Goal: Task Accomplishment & Management: Complete application form

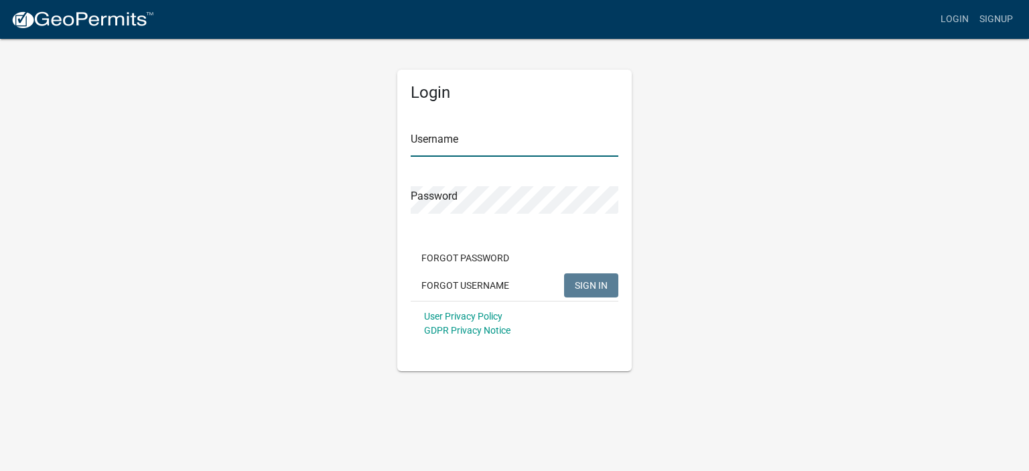
click at [496, 137] on input "Username" at bounding box center [515, 142] width 208 height 27
type input "[PERSON_NAME] renovation"
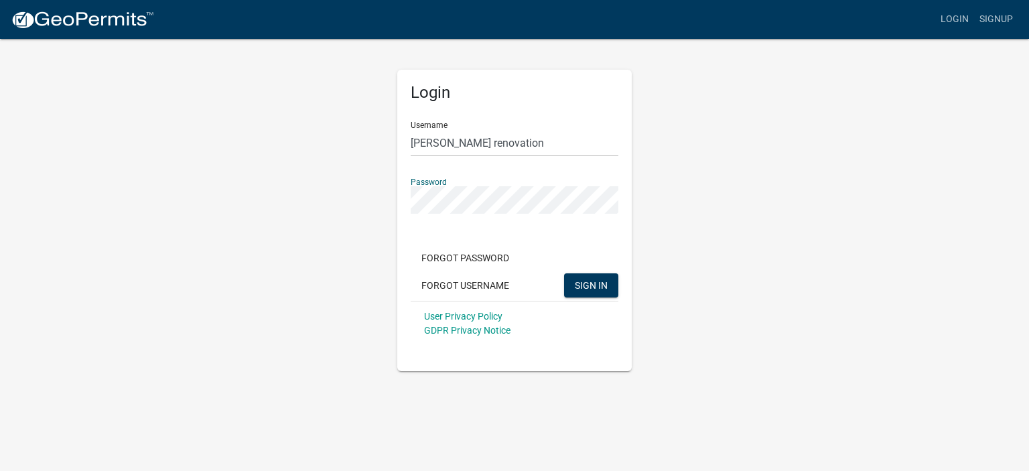
click at [564, 273] on button "SIGN IN" at bounding box center [591, 285] width 54 height 24
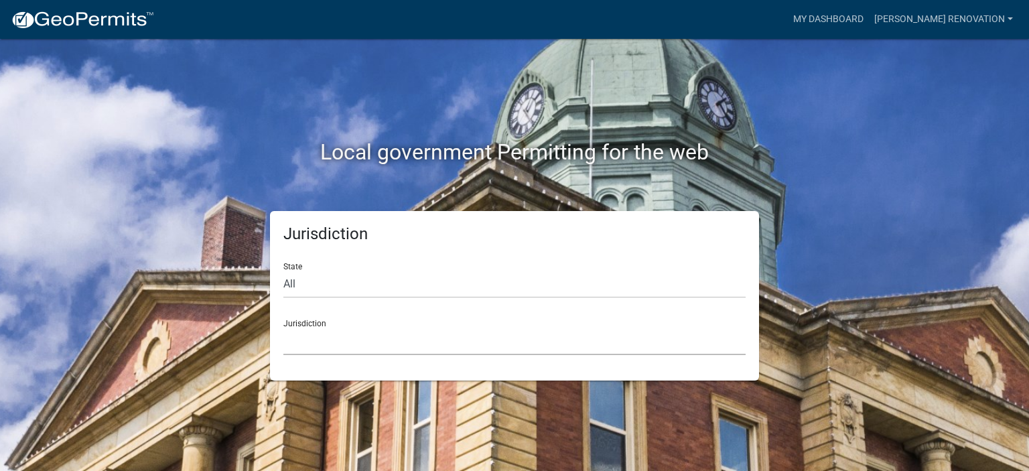
click at [350, 350] on select "[GEOGRAPHIC_DATA], [US_STATE] [GEOGRAPHIC_DATA], [US_STATE][PERSON_NAME][GEOGRA…" at bounding box center [514, 341] width 462 height 27
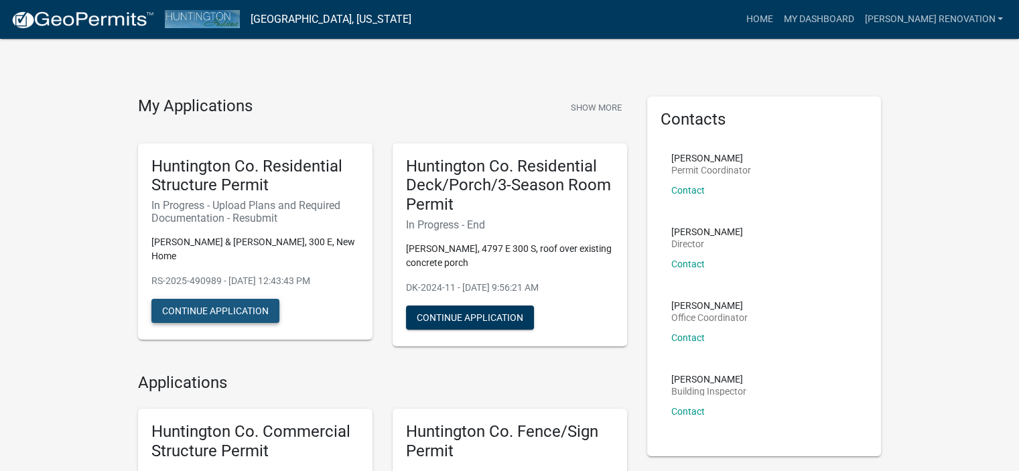
click at [263, 313] on button "Continue Application" at bounding box center [215, 311] width 128 height 24
click at [195, 310] on button "Continue Application" at bounding box center [215, 311] width 128 height 24
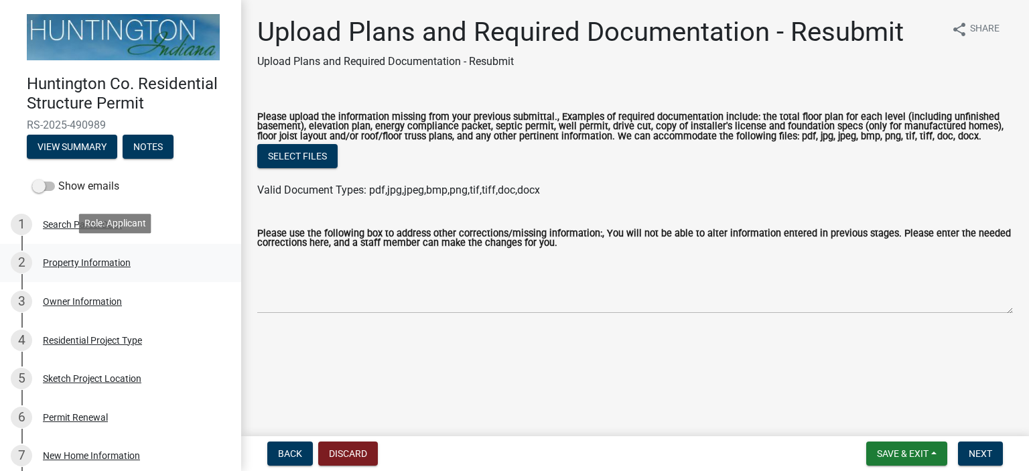
click at [112, 263] on div "Property Information" at bounding box center [87, 262] width 88 height 9
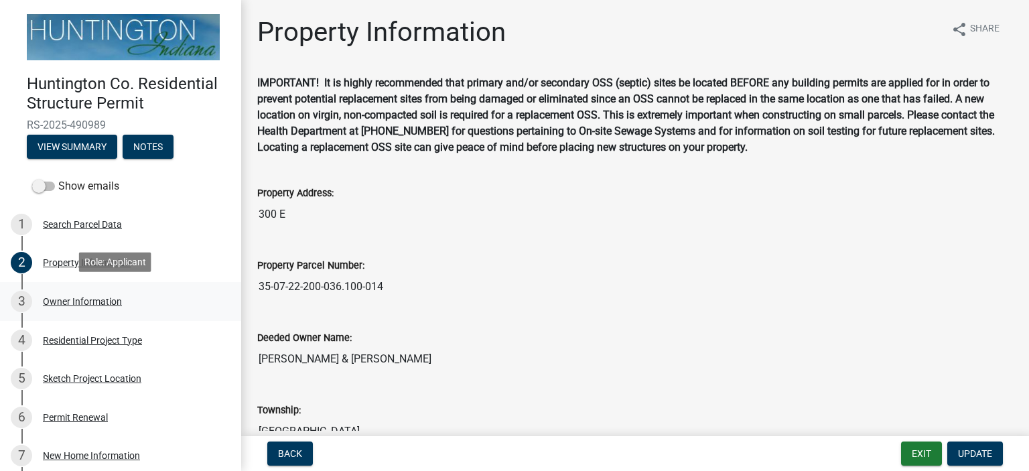
click at [107, 298] on div "Owner Information" at bounding box center [82, 301] width 79 height 9
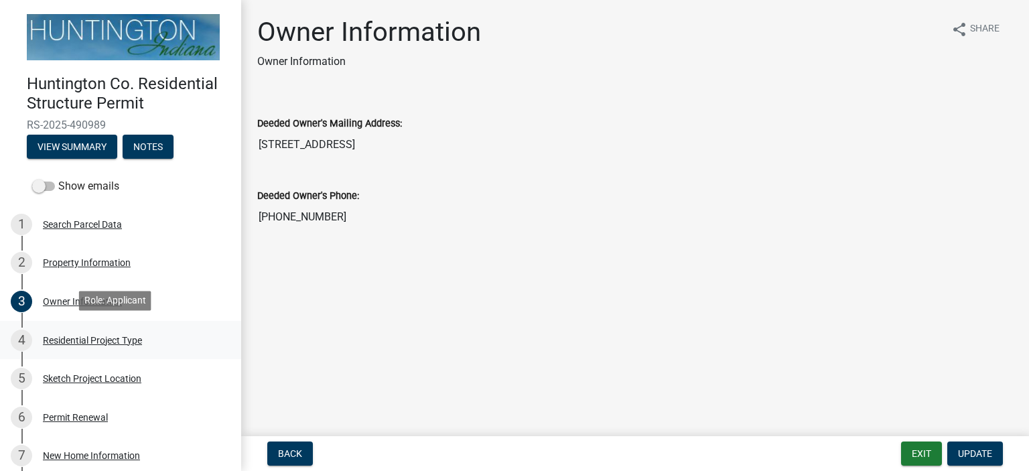
click at [105, 346] on div "4 Residential Project Type" at bounding box center [115, 340] width 209 height 21
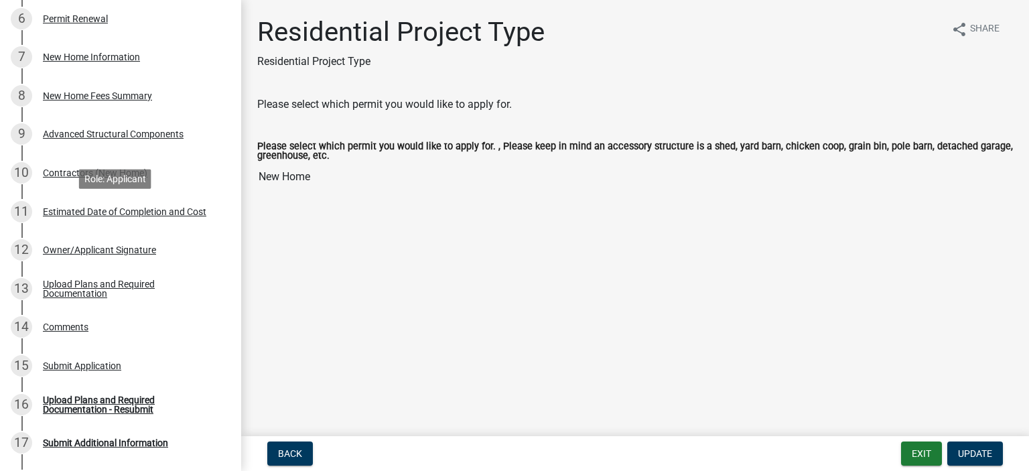
scroll to position [469, 0]
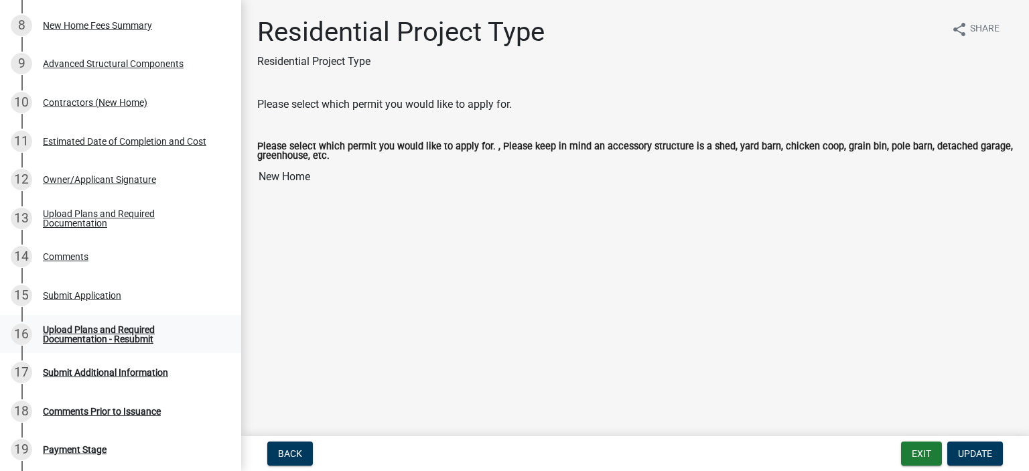
click at [111, 338] on div "Upload Plans and Required Documentation - Resubmit" at bounding box center [131, 334] width 177 height 19
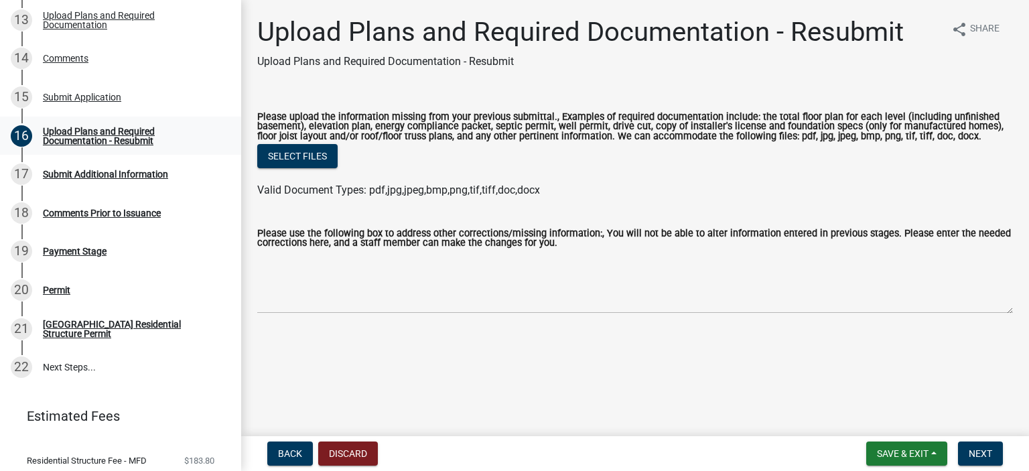
scroll to position [670, 0]
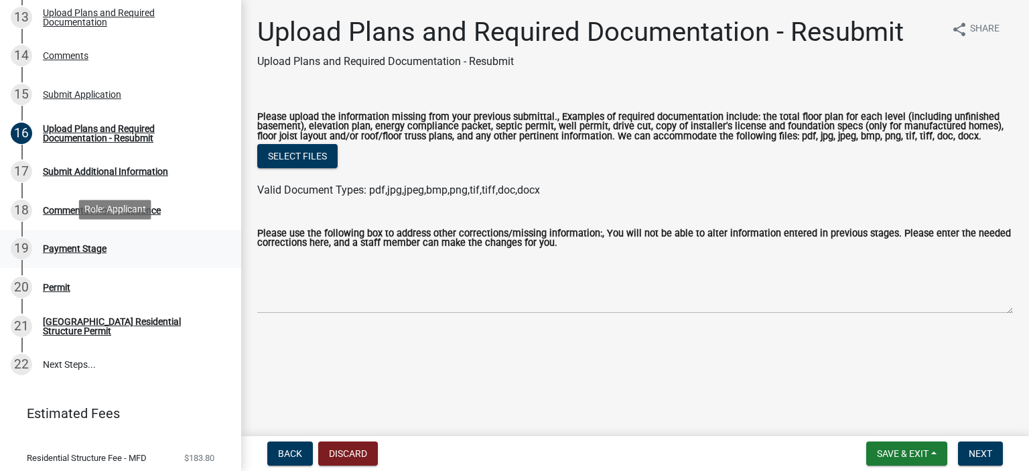
click at [85, 247] on div "Payment Stage" at bounding box center [75, 248] width 64 height 9
click at [67, 207] on div "Comments Prior to Issuance" at bounding box center [102, 210] width 118 height 9
click at [58, 167] on div "Submit Additional Information" at bounding box center [105, 171] width 125 height 9
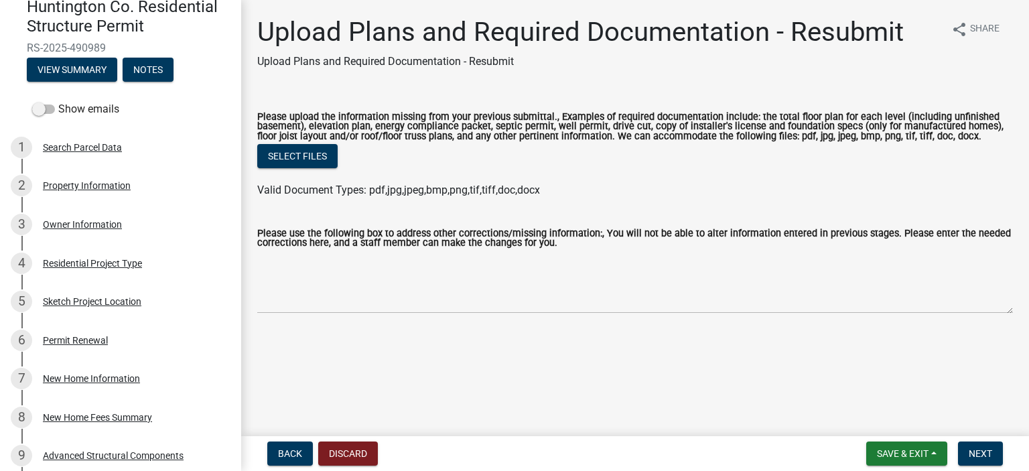
scroll to position [0, 0]
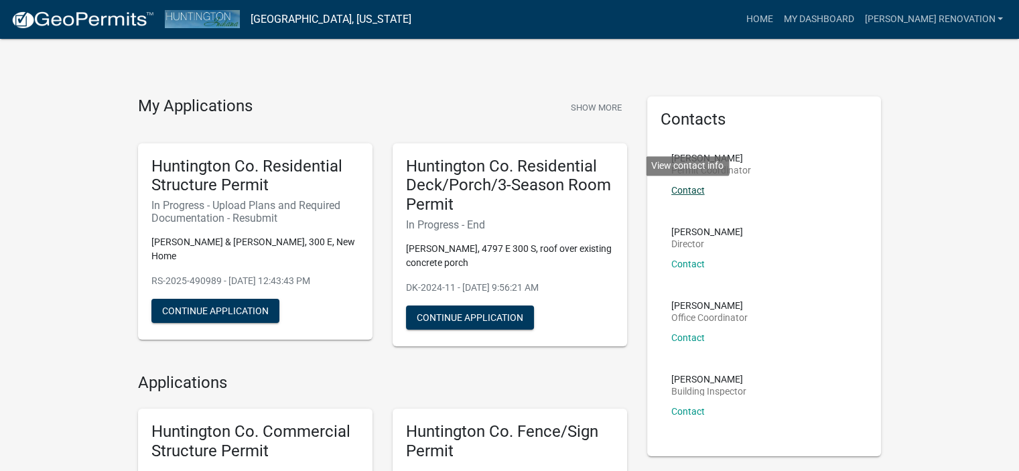
click at [690, 187] on link "Contact" at bounding box center [688, 190] width 34 height 11
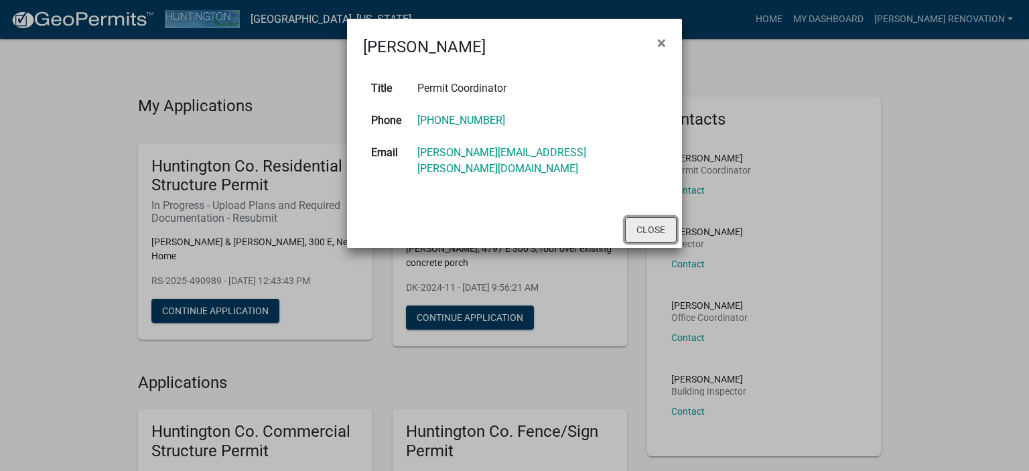
click at [655, 217] on button "Close" at bounding box center [651, 229] width 52 height 25
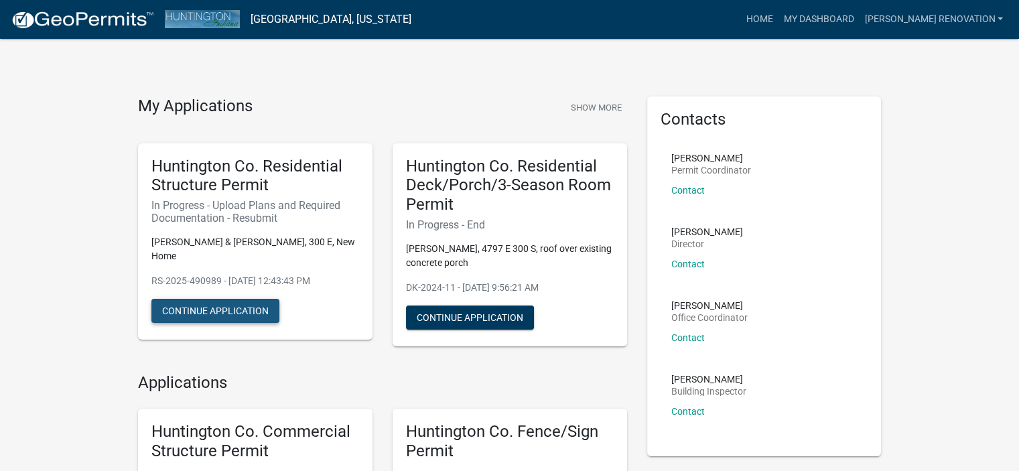
click at [216, 305] on button "Continue Application" at bounding box center [215, 311] width 128 height 24
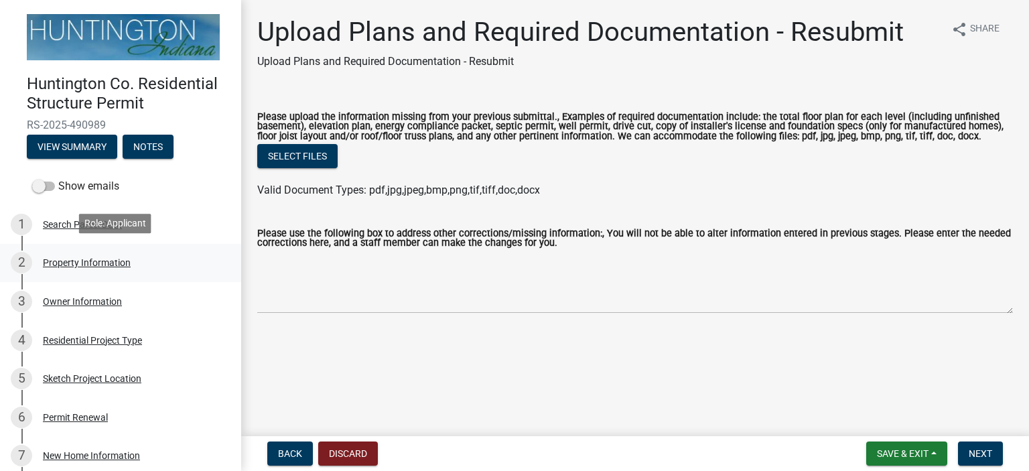
click at [75, 259] on div "Property Information" at bounding box center [87, 262] width 88 height 9
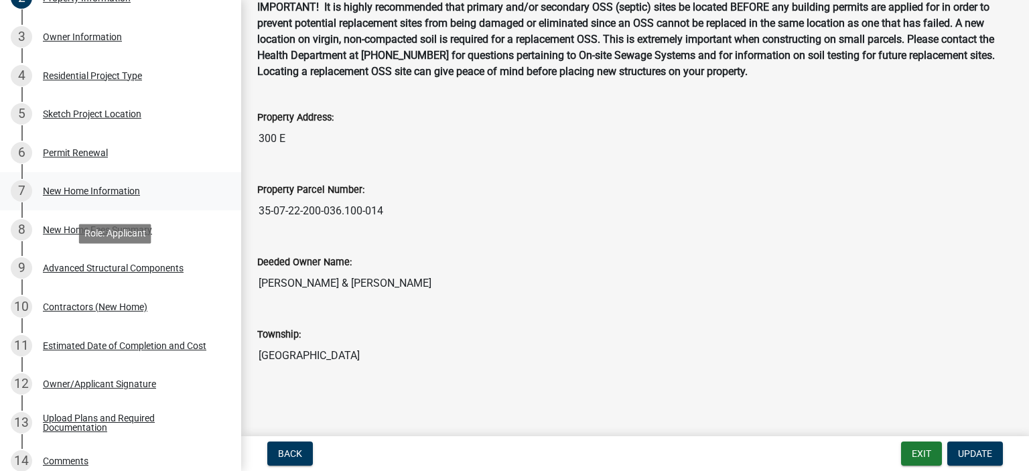
scroll to position [268, 0]
